Goal: Task Accomplishment & Management: Complete application form

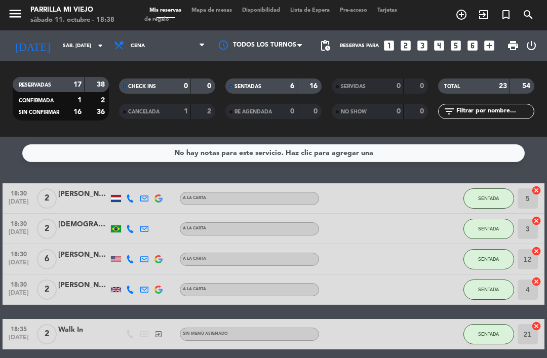
click at [224, 8] on span "Mapa de mesas" at bounding box center [211, 11] width 51 height 6
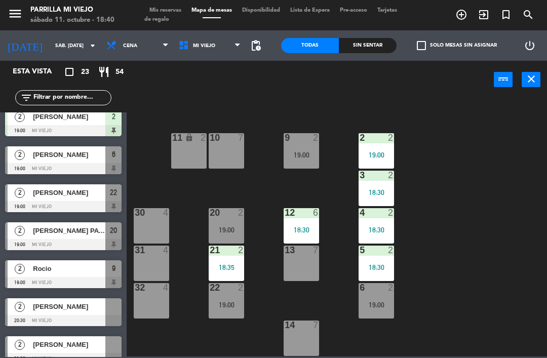
scroll to position [196, 0]
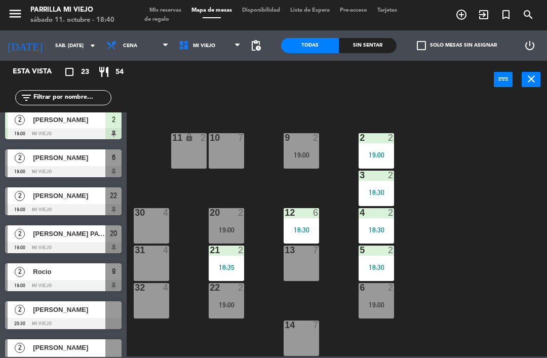
click at [162, 2] on div "menu [PERSON_NAME] Mi Viejo sábado 11. octubre - 18:40 Mis reservas Mapa de mes…" at bounding box center [273, 15] width 547 height 30
click at [156, 8] on span "Mis reservas" at bounding box center [165, 11] width 42 height 6
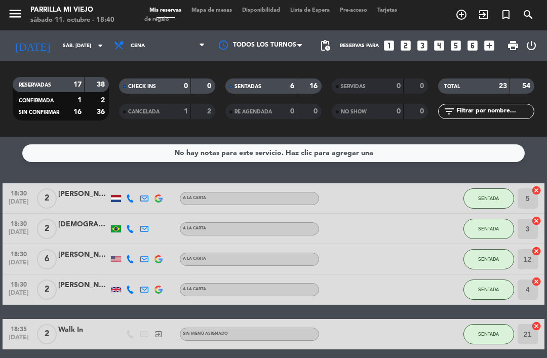
scroll to position [-1, 0]
click at [58, 45] on input "sáb. [DATE]" at bounding box center [92, 46] width 69 height 16
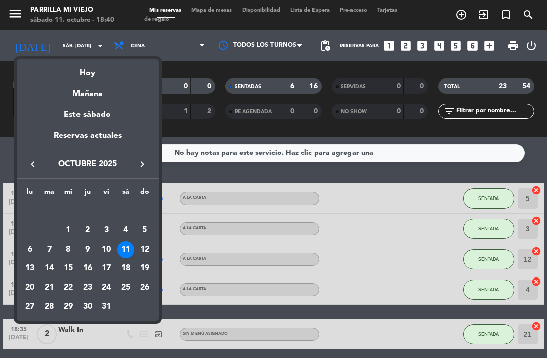
scroll to position [0, 0]
click at [50, 131] on div "Reservas actuales" at bounding box center [88, 139] width 142 height 21
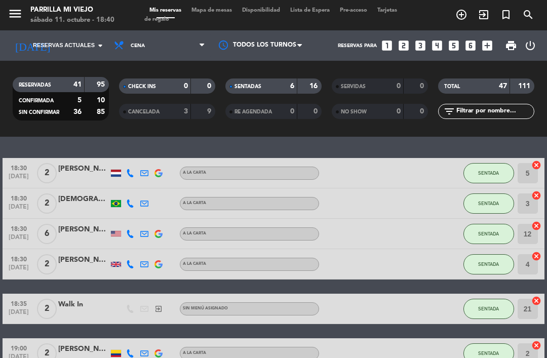
scroll to position [-1, 0]
click at [58, 38] on input at bounding box center [92, 46] width 69 height 16
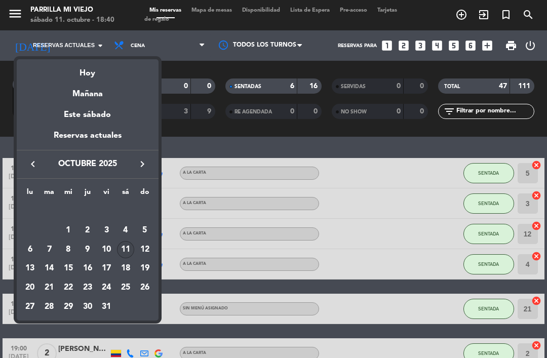
scroll to position [0, 0]
click at [65, 71] on div "Hoy" at bounding box center [88, 69] width 142 height 21
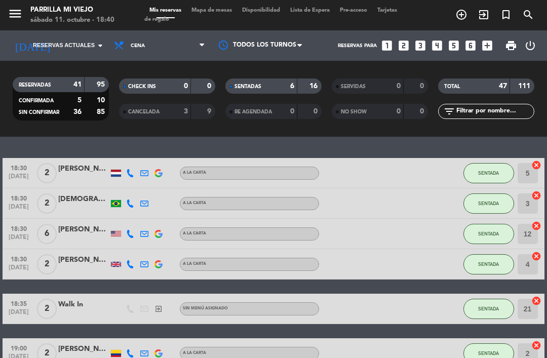
type input "sáb. [DATE]"
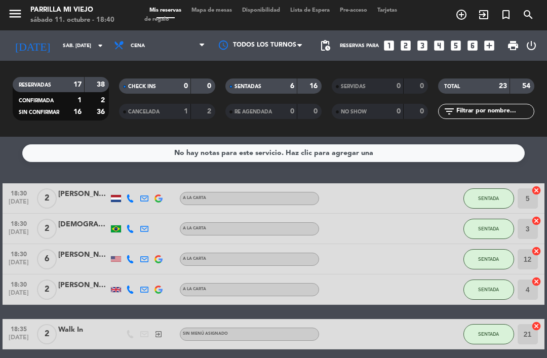
click at [215, 9] on span "Mapa de mesas" at bounding box center [211, 11] width 51 height 6
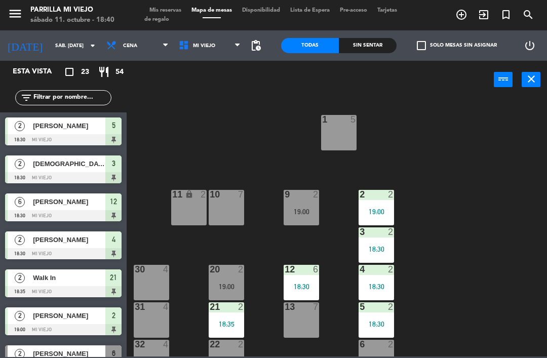
click at [149, 282] on div "30 4" at bounding box center [151, 282] width 35 height 35
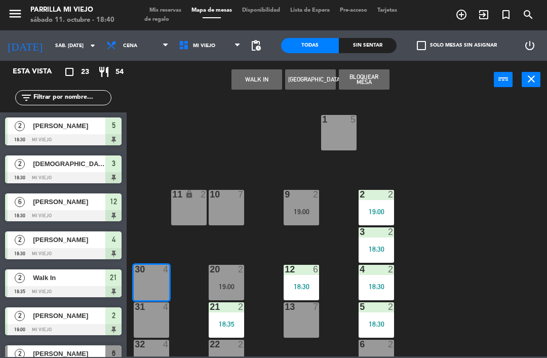
click at [257, 81] on button "WALK IN" at bounding box center [256, 79] width 51 height 20
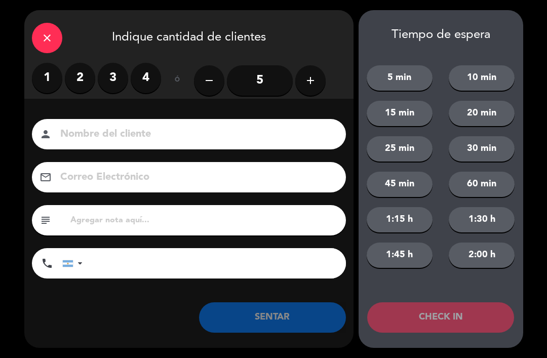
click at [114, 72] on label "3" at bounding box center [113, 78] width 30 height 30
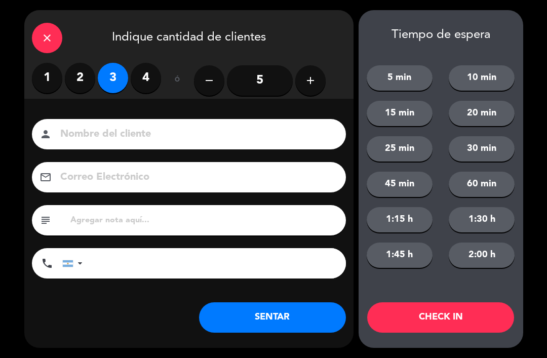
click at [313, 312] on button "SENTAR" at bounding box center [272, 317] width 147 height 30
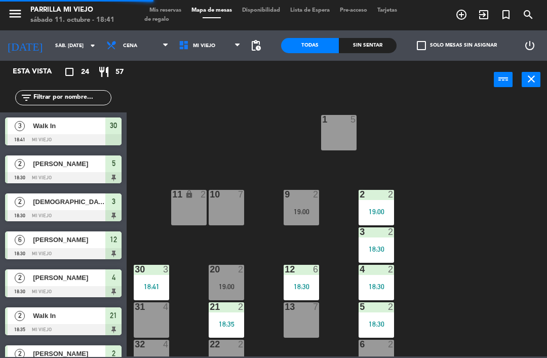
click at [157, 322] on div "31 4" at bounding box center [151, 319] width 35 height 35
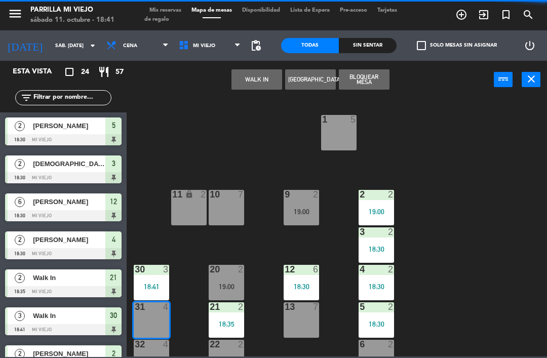
click at [264, 74] on button "WALK IN" at bounding box center [256, 79] width 51 height 20
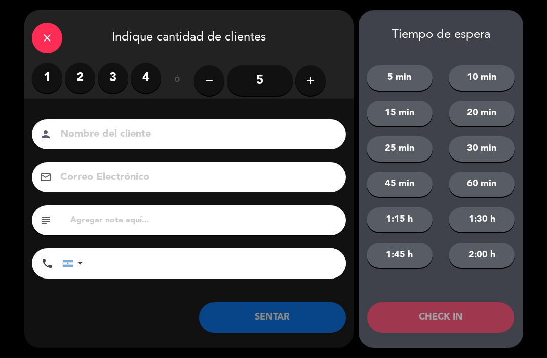
click at [141, 75] on label "4" at bounding box center [146, 78] width 30 height 30
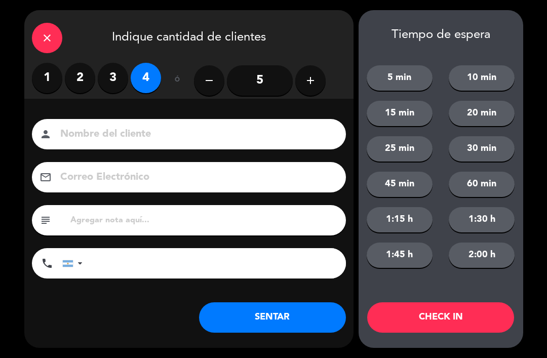
click at [289, 325] on button "SENTAR" at bounding box center [272, 317] width 147 height 30
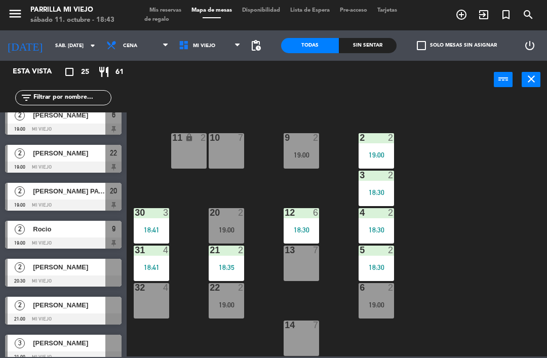
scroll to position [315, 0]
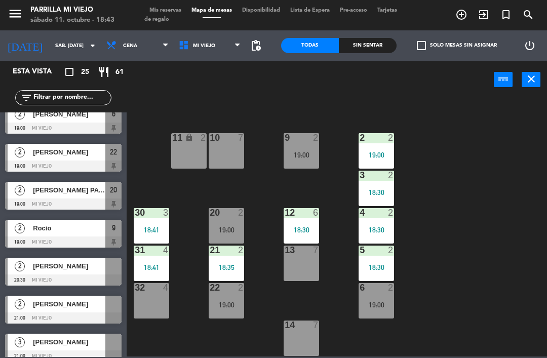
click at [86, 187] on span "[PERSON_NAME] PATAGONIA" at bounding box center [69, 190] width 72 height 11
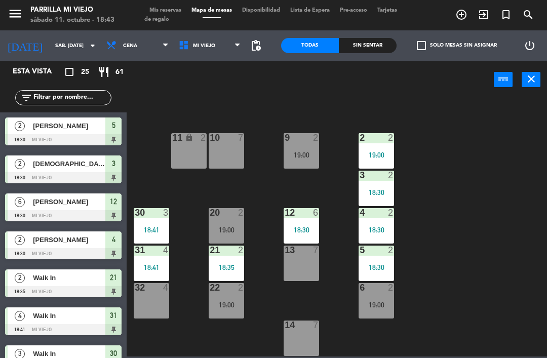
scroll to position [0, 0]
click at [232, 219] on div "20 2 19:00" at bounding box center [226, 225] width 35 height 35
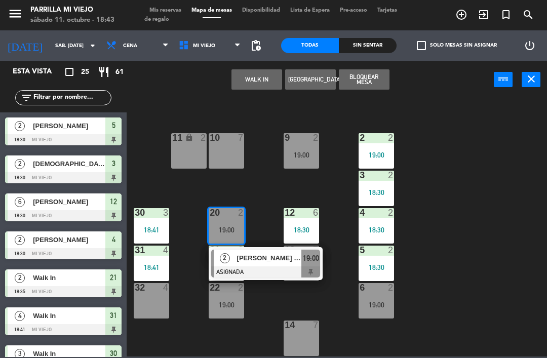
click at [320, 262] on div "19:00" at bounding box center [310, 258] width 19 height 17
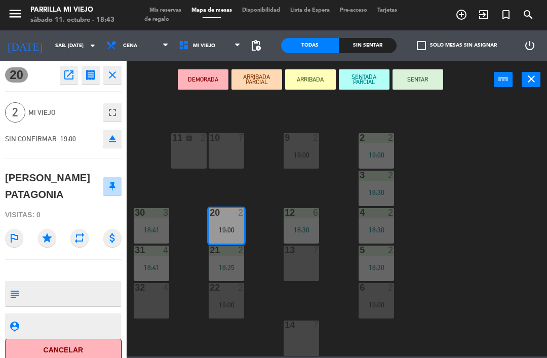
click at [429, 78] on button "SENTAR" at bounding box center [417, 79] width 51 height 20
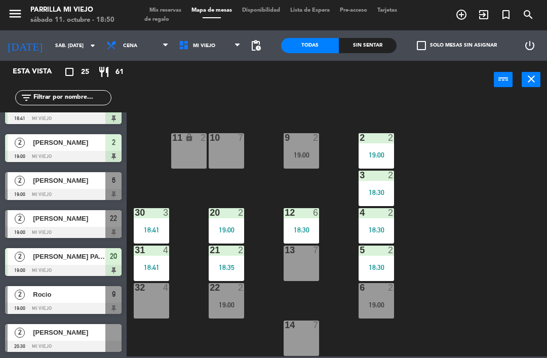
scroll to position [273, 0]
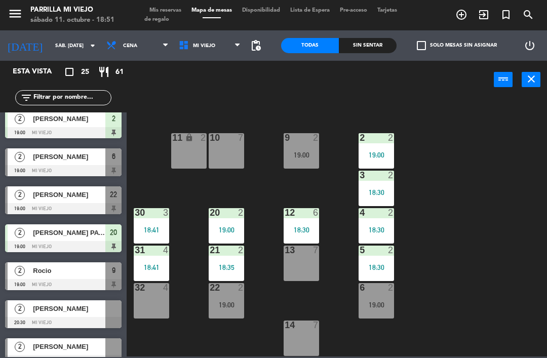
click at [174, 8] on span "Mis reservas" at bounding box center [165, 11] width 42 height 6
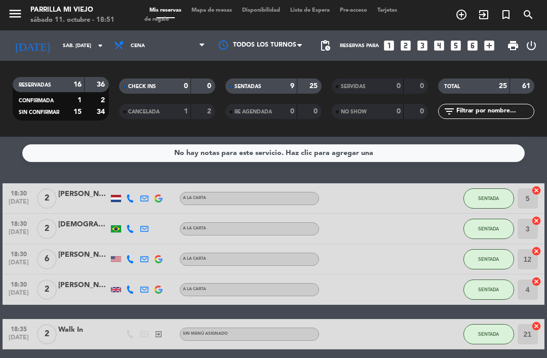
click at [222, 8] on span "Mapa de mesas" at bounding box center [211, 11] width 51 height 6
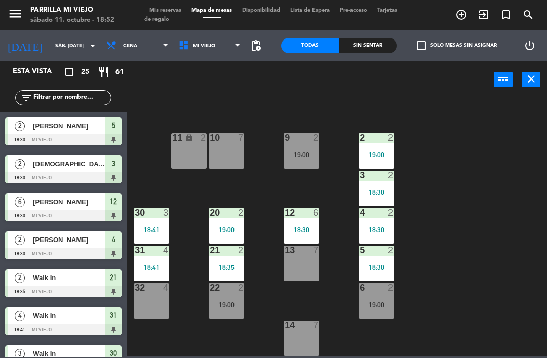
scroll to position [57, 0]
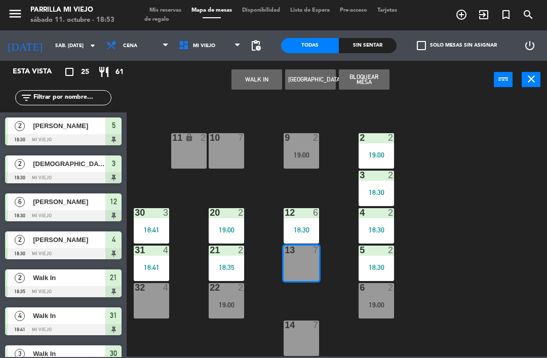
click at [258, 81] on button "WALK IN" at bounding box center [256, 79] width 51 height 20
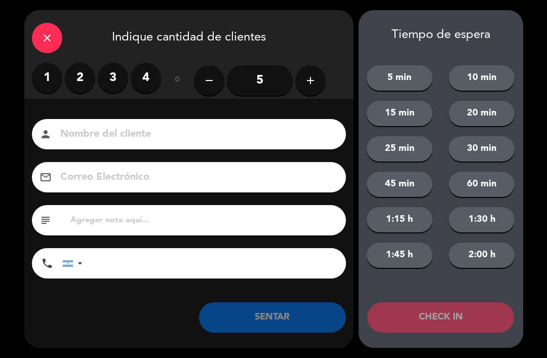
click at [266, 77] on input "5" at bounding box center [260, 80] width 66 height 30
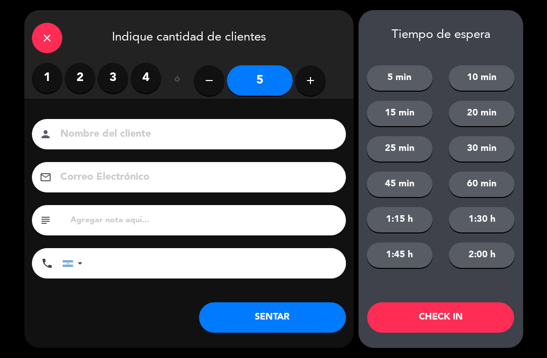
click at [276, 320] on button "SENTAR" at bounding box center [272, 317] width 147 height 30
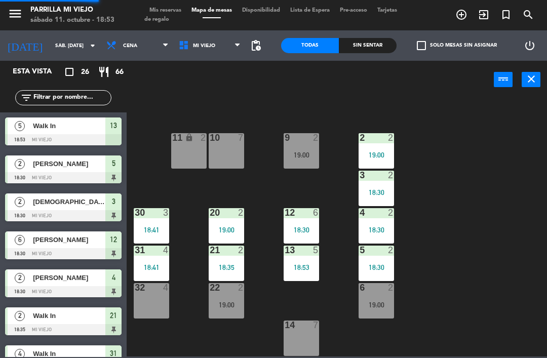
click at [302, 338] on div "14 7" at bounding box center [300, 337] width 35 height 35
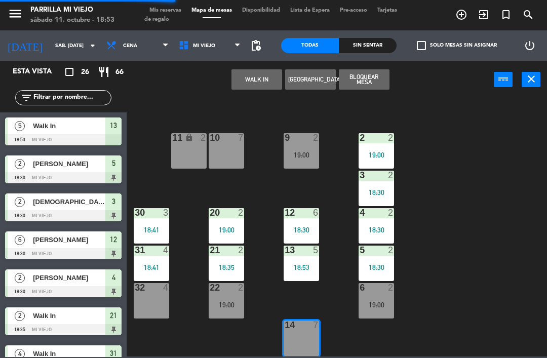
click at [269, 77] on button "WALK IN" at bounding box center [256, 79] width 51 height 20
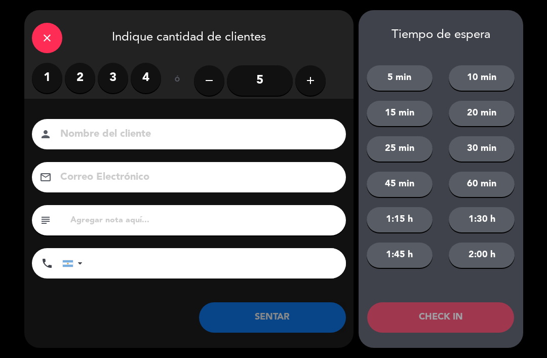
click at [268, 75] on input "5" at bounding box center [260, 80] width 66 height 30
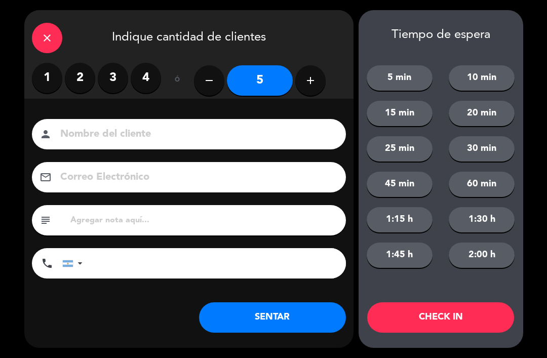
click at [289, 319] on button "SENTAR" at bounding box center [272, 317] width 147 height 30
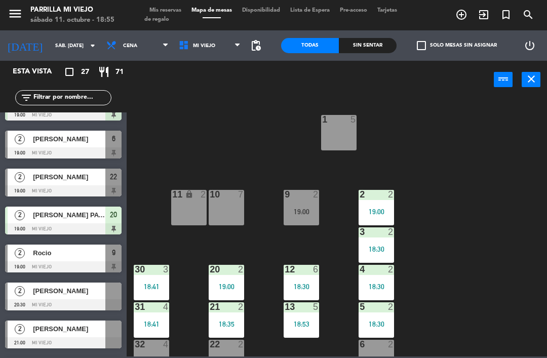
scroll to position [0, 0]
click at [339, 134] on div "1 5" at bounding box center [338, 132] width 35 height 35
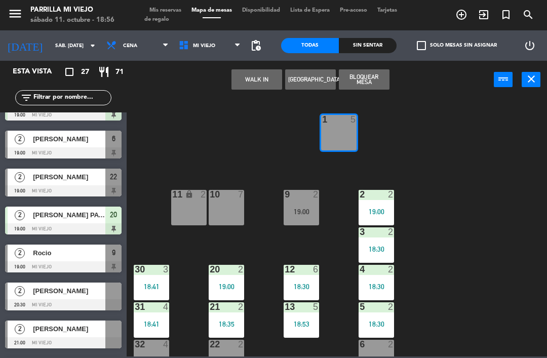
click at [261, 75] on button "WALK IN" at bounding box center [256, 79] width 51 height 20
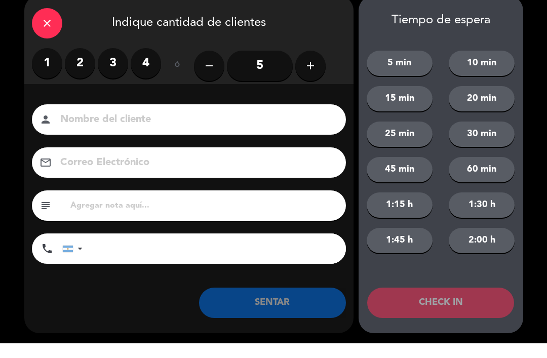
click at [150, 63] on label "4" at bounding box center [146, 78] width 30 height 30
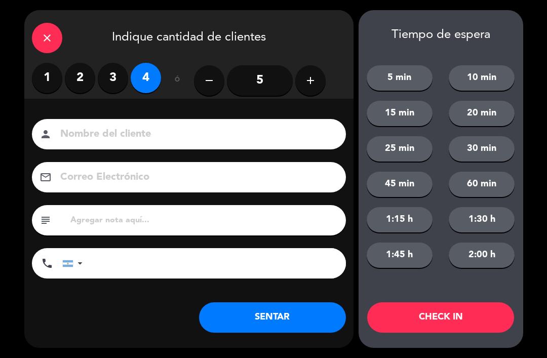
click at [287, 316] on button "SENTAR" at bounding box center [272, 317] width 147 height 30
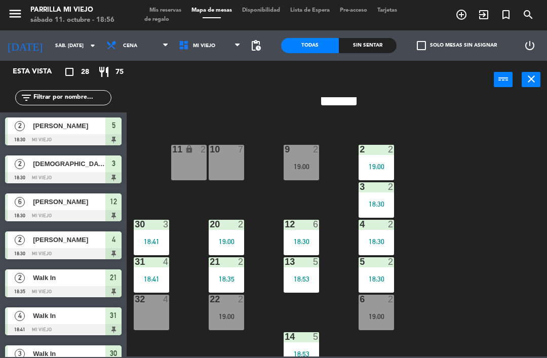
scroll to position [48, 0]
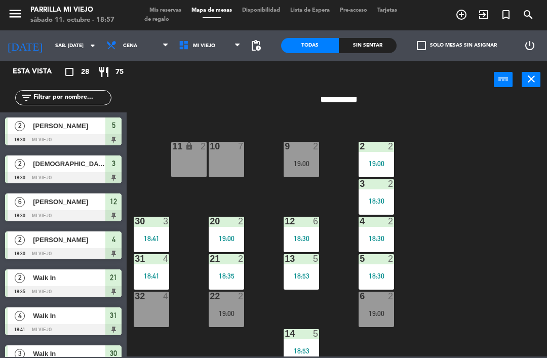
click at [154, 312] on div "32 4" at bounding box center [151, 309] width 35 height 35
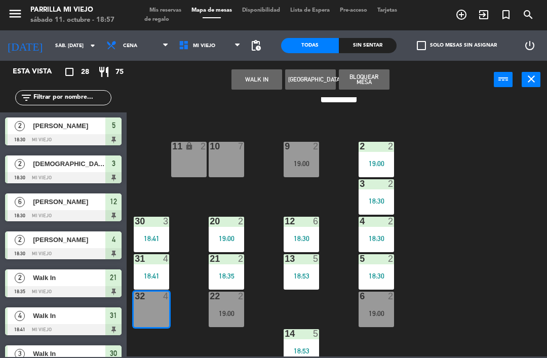
click at [262, 78] on button "WALK IN" at bounding box center [256, 79] width 51 height 20
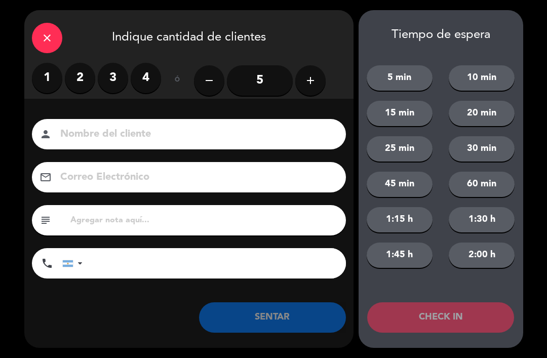
click at [146, 78] on label "4" at bounding box center [146, 78] width 30 height 30
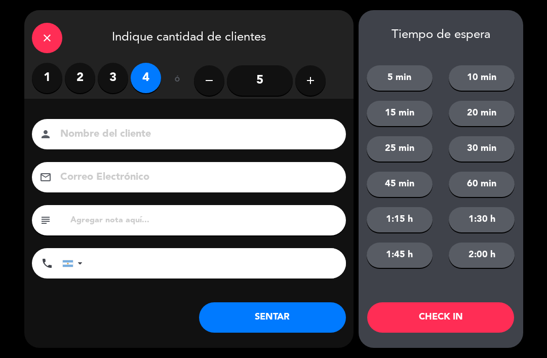
click at [299, 313] on button "SENTAR" at bounding box center [272, 317] width 147 height 30
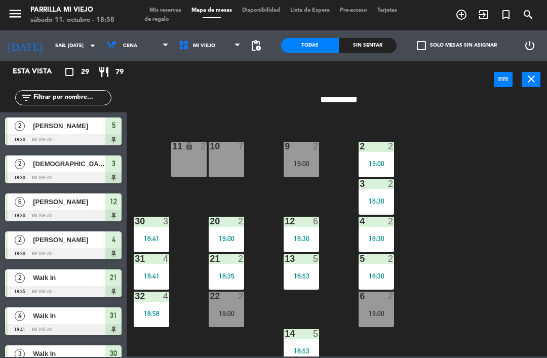
click at [235, 168] on div "10 7" at bounding box center [226, 159] width 35 height 35
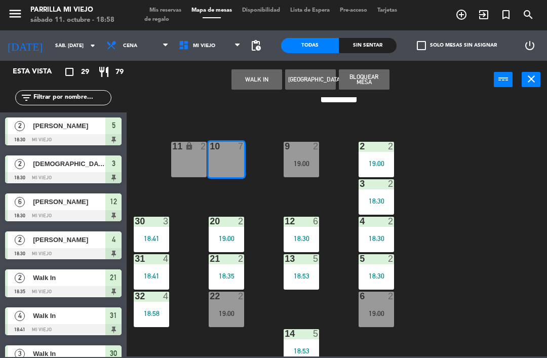
click at [263, 83] on button "WALK IN" at bounding box center [256, 79] width 51 height 20
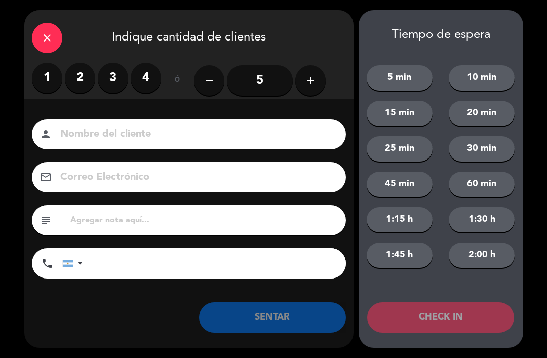
click at [267, 74] on input "5" at bounding box center [260, 80] width 66 height 30
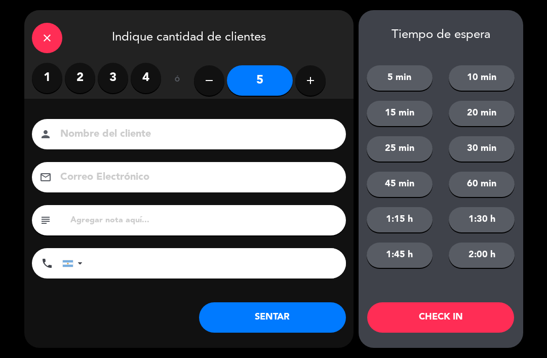
click at [273, 314] on button "SENTAR" at bounding box center [272, 317] width 147 height 30
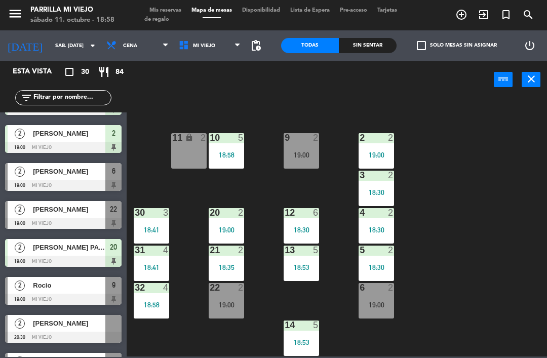
scroll to position [446, 0]
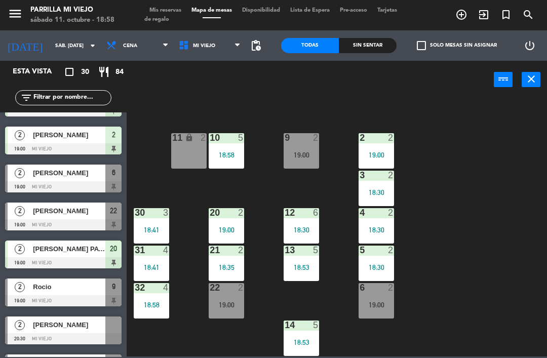
click at [89, 181] on div "[PERSON_NAME]" at bounding box center [68, 173] width 73 height 17
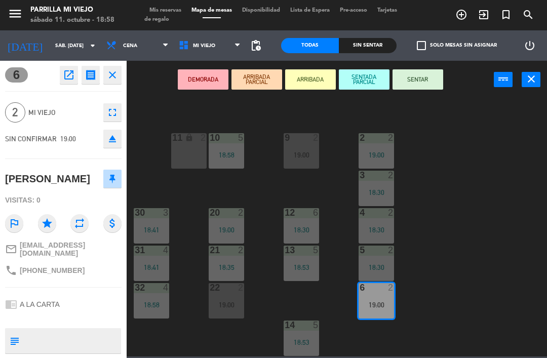
scroll to position [0, 0]
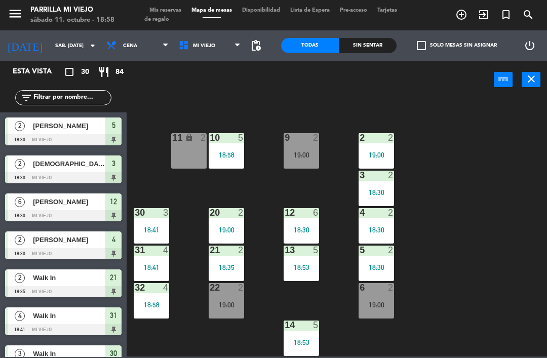
click at [382, 301] on div "19:00" at bounding box center [375, 304] width 35 height 7
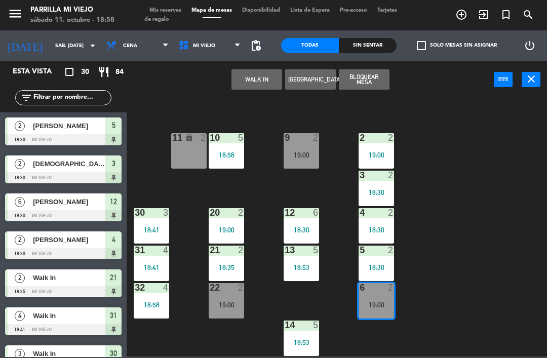
click at [385, 303] on div "19:00" at bounding box center [375, 304] width 35 height 7
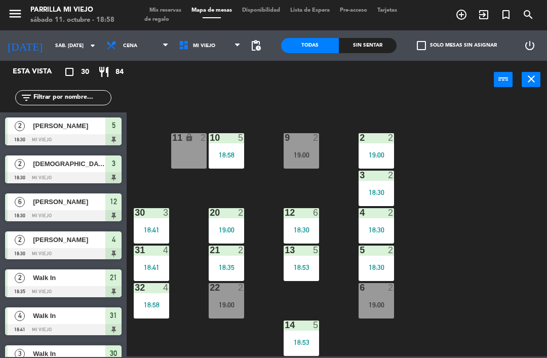
click at [384, 302] on div "19:00" at bounding box center [375, 304] width 35 height 7
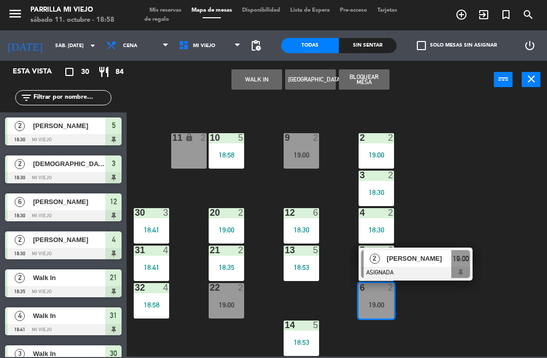
click at [471, 262] on div "2 [PERSON_NAME] ASIGNADA 19:00" at bounding box center [415, 264] width 114 height 33
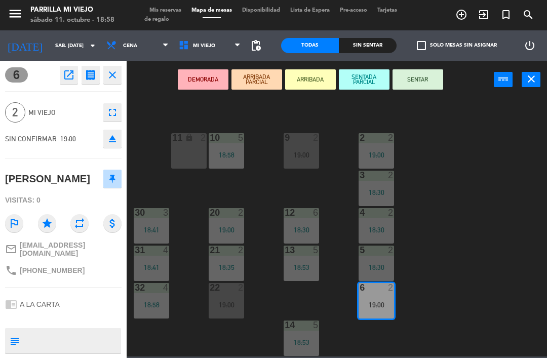
click at [380, 303] on div "19:00" at bounding box center [375, 304] width 35 height 7
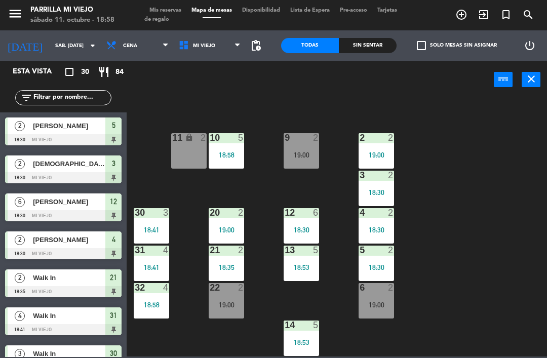
click at [429, 303] on div "1 4 18:56 2 2 19:00 9 2 19:00 10 5 18:58 11 lock 2 3 2 18:30 4 2 18:30 12 6 18:…" at bounding box center [339, 226] width 415 height 259
click at [386, 299] on div "6 2 19:00" at bounding box center [375, 300] width 35 height 35
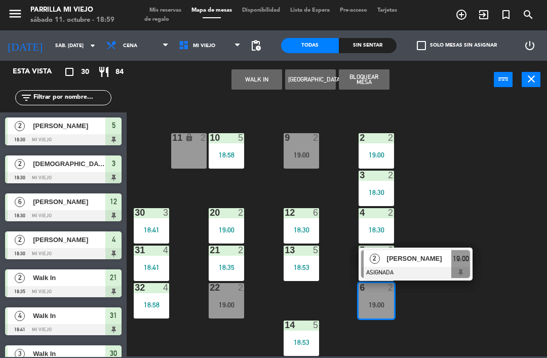
click at [471, 263] on div "2 [PERSON_NAME] ASIGNADA 19:00" at bounding box center [415, 264] width 114 height 33
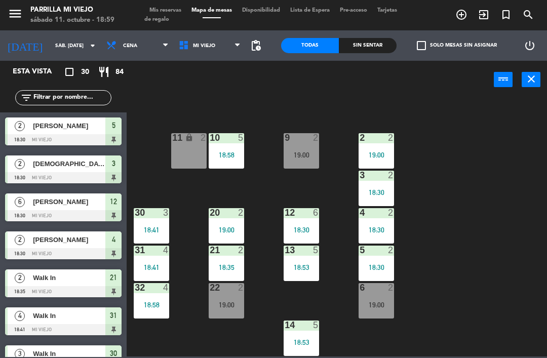
click at [389, 302] on div "19:00" at bounding box center [375, 304] width 35 height 7
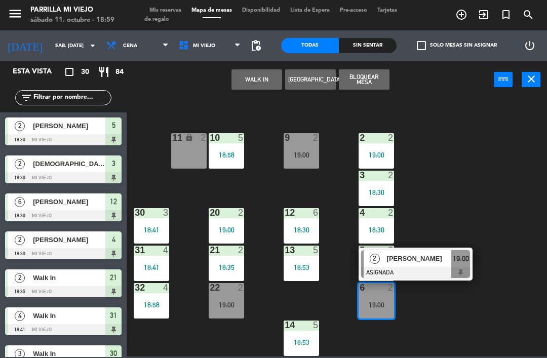
click at [468, 261] on span "19:00" at bounding box center [461, 259] width 16 height 12
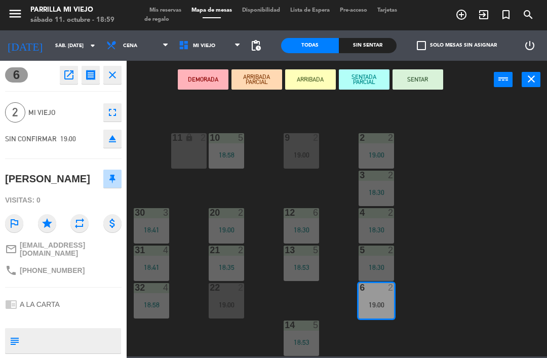
click at [427, 79] on button "SENTAR" at bounding box center [417, 79] width 51 height 20
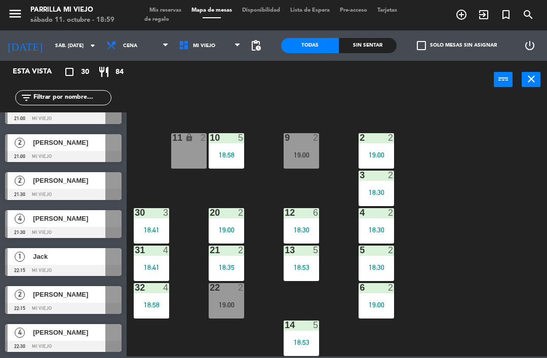
scroll to position [894, 0]
click at [169, 5] on div "menu [PERSON_NAME] Mi Viejo sábado 11. octubre - 18:59 Mis reservas Mapa de mes…" at bounding box center [273, 15] width 547 height 30
click at [174, 8] on span "Mis reservas" at bounding box center [165, 11] width 42 height 6
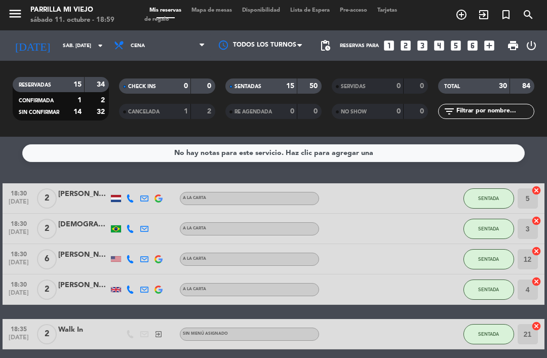
click at [407, 39] on icon "looks_two" at bounding box center [405, 45] width 13 height 13
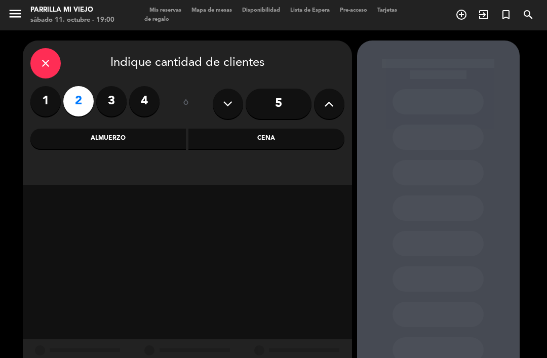
click at [275, 143] on div "Cena" at bounding box center [266, 139] width 156 height 20
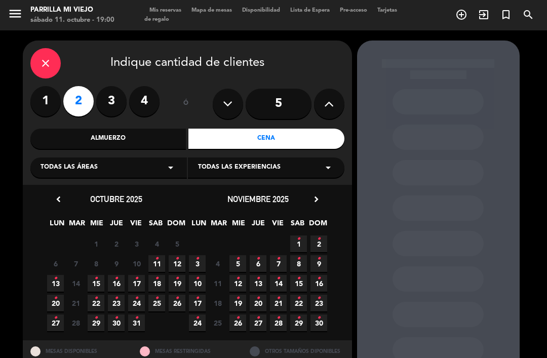
click at [158, 261] on icon "•" at bounding box center [157, 259] width 4 height 16
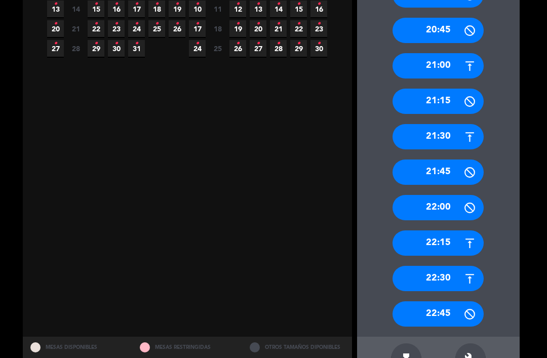
scroll to position [274, 0]
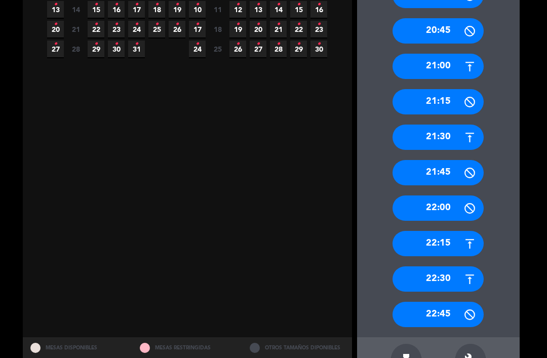
click at [450, 266] on div "22:30" at bounding box center [437, 278] width 91 height 25
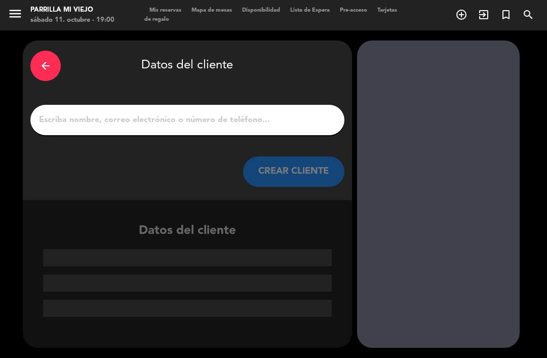
click at [157, 113] on input "1" at bounding box center [187, 120] width 299 height 14
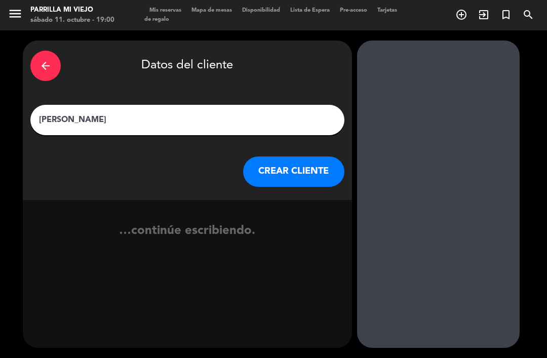
type input "[PERSON_NAME]"
click at [296, 156] on button "CREAR CLIENTE" at bounding box center [293, 171] width 101 height 30
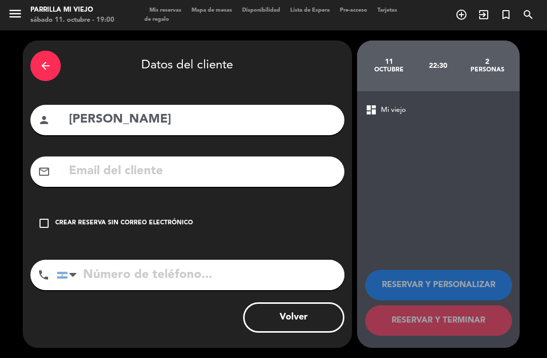
click at [126, 218] on div "Crear reserva sin correo electrónico" at bounding box center [124, 223] width 138 height 10
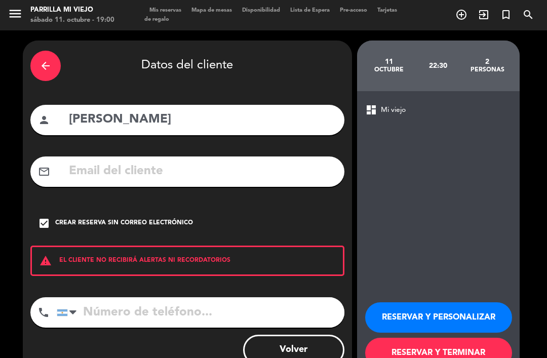
click at [476, 338] on button "RESERVAR Y TERMINAR" at bounding box center [438, 353] width 147 height 30
